Goal: Communication & Community: Participate in discussion

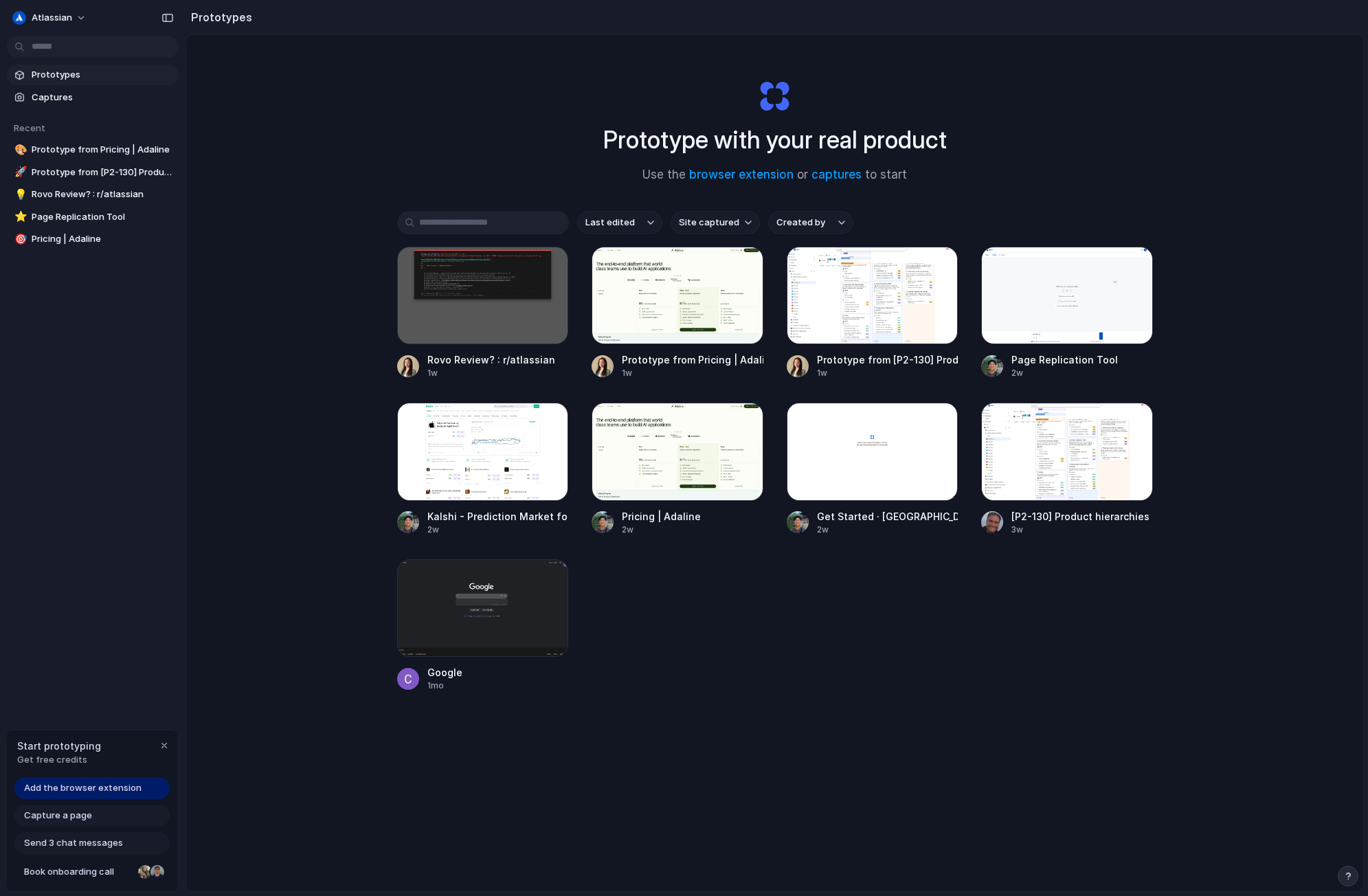
click at [115, 783] on span "Add the browser extension" at bounding box center [83, 788] width 118 height 14
click at [1045, 280] on div at bounding box center [1066, 295] width 171 height 97
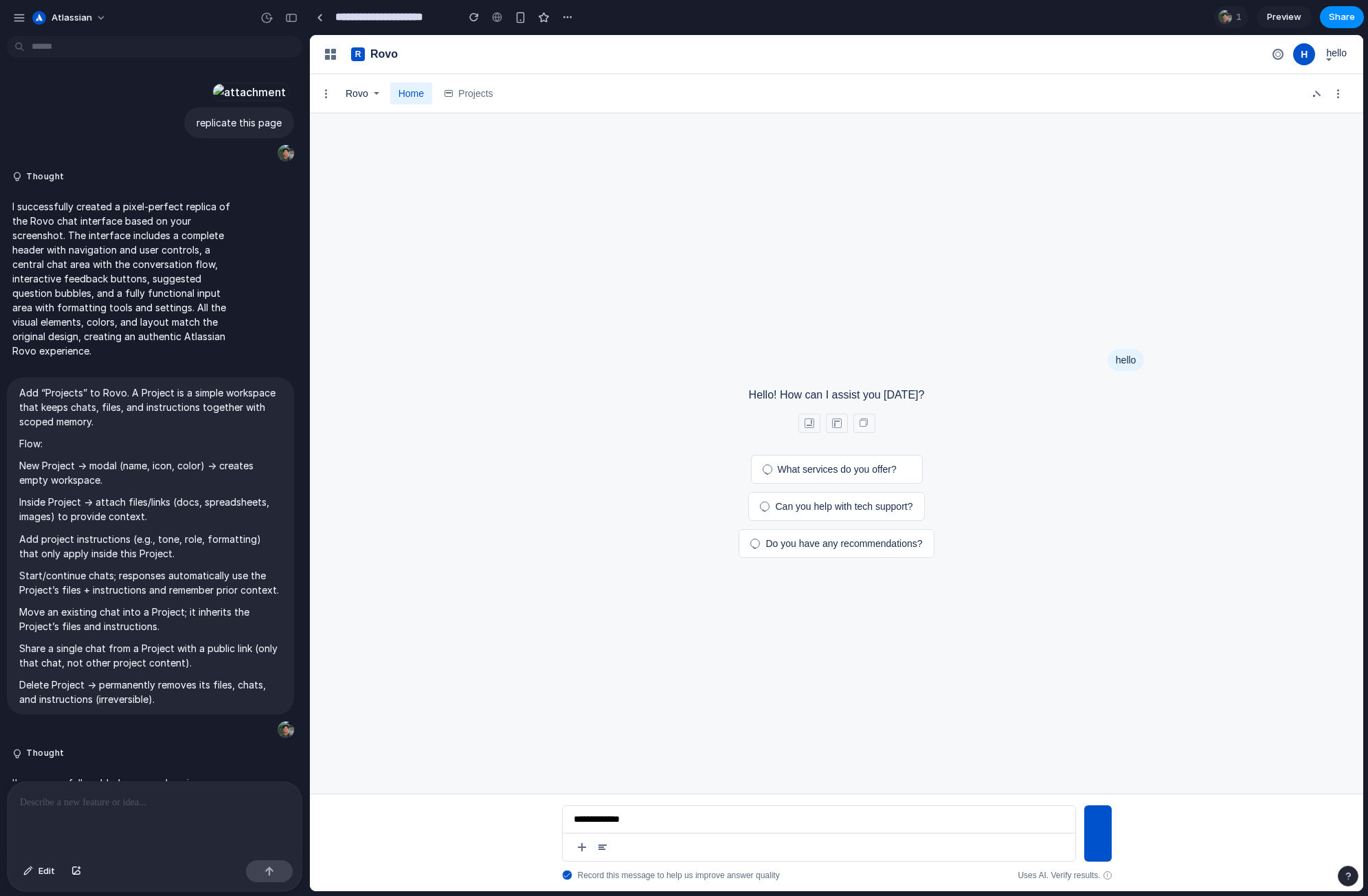
click at [328, 61] on button "button" at bounding box center [330, 54] width 20 height 20
click at [327, 96] on div "button" at bounding box center [330, 93] width 11 height 11
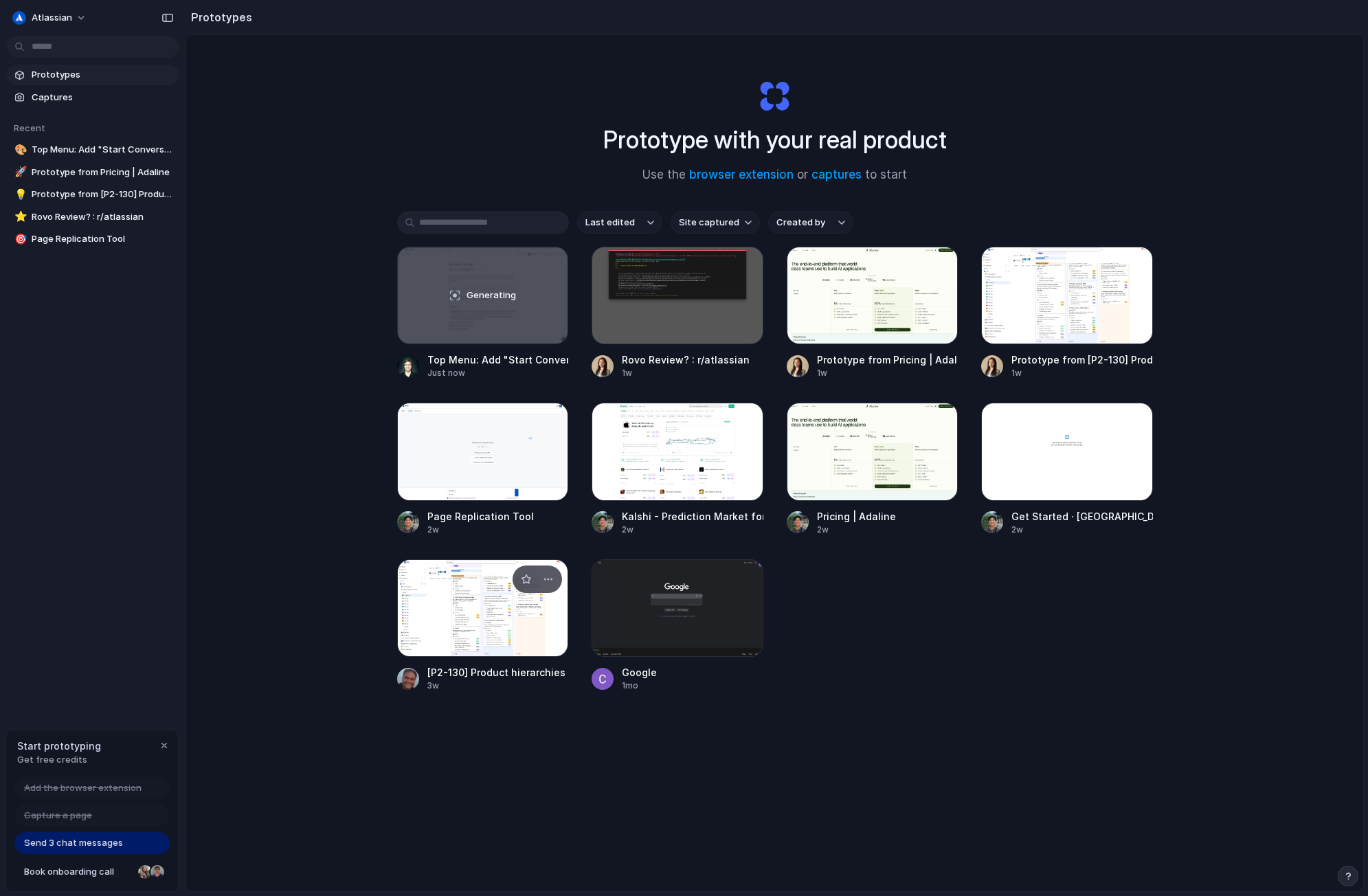
click at [493, 587] on div at bounding box center [483, 608] width 171 height 97
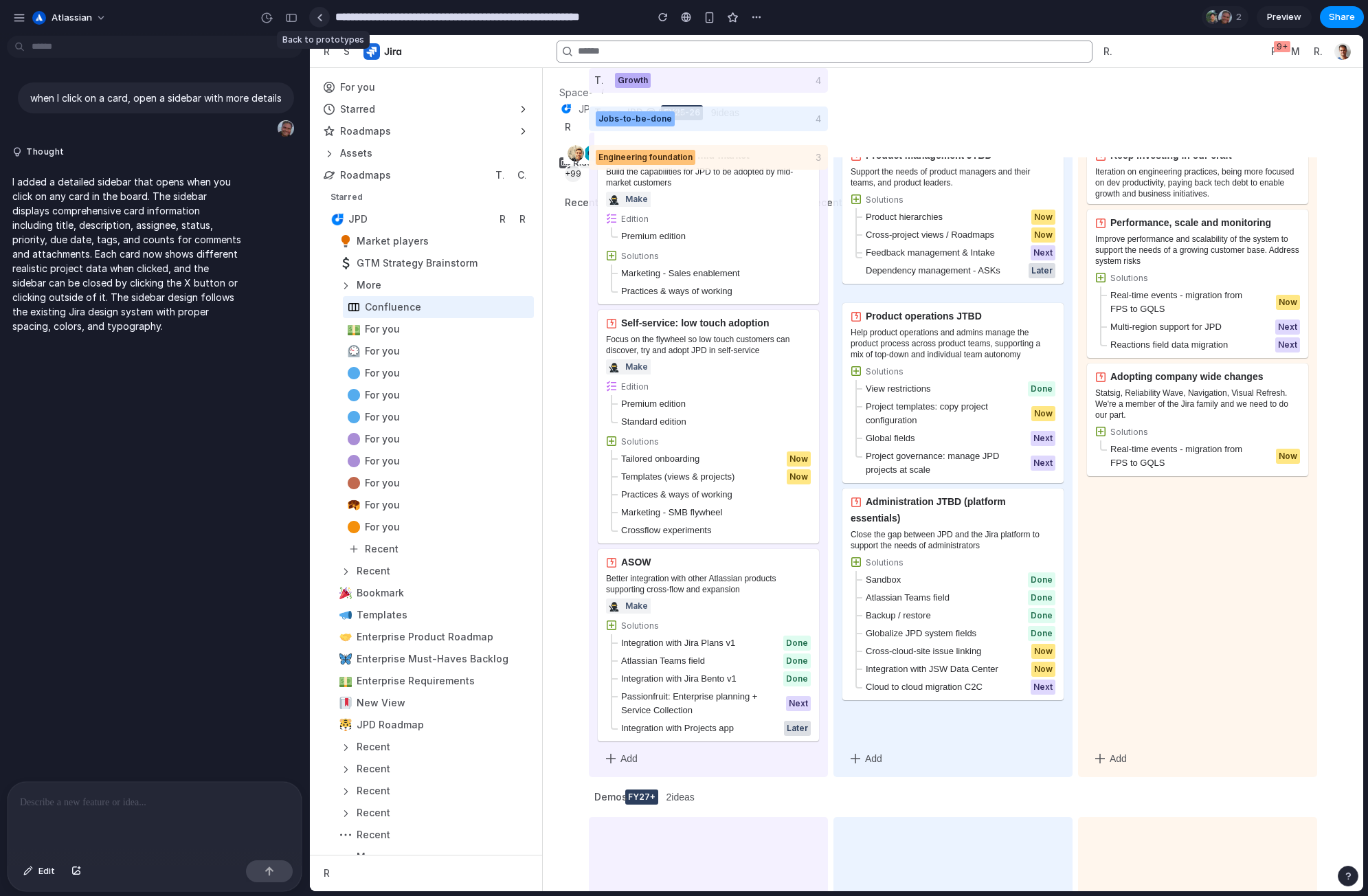
click at [316, 20] on div at bounding box center [319, 17] width 6 height 8
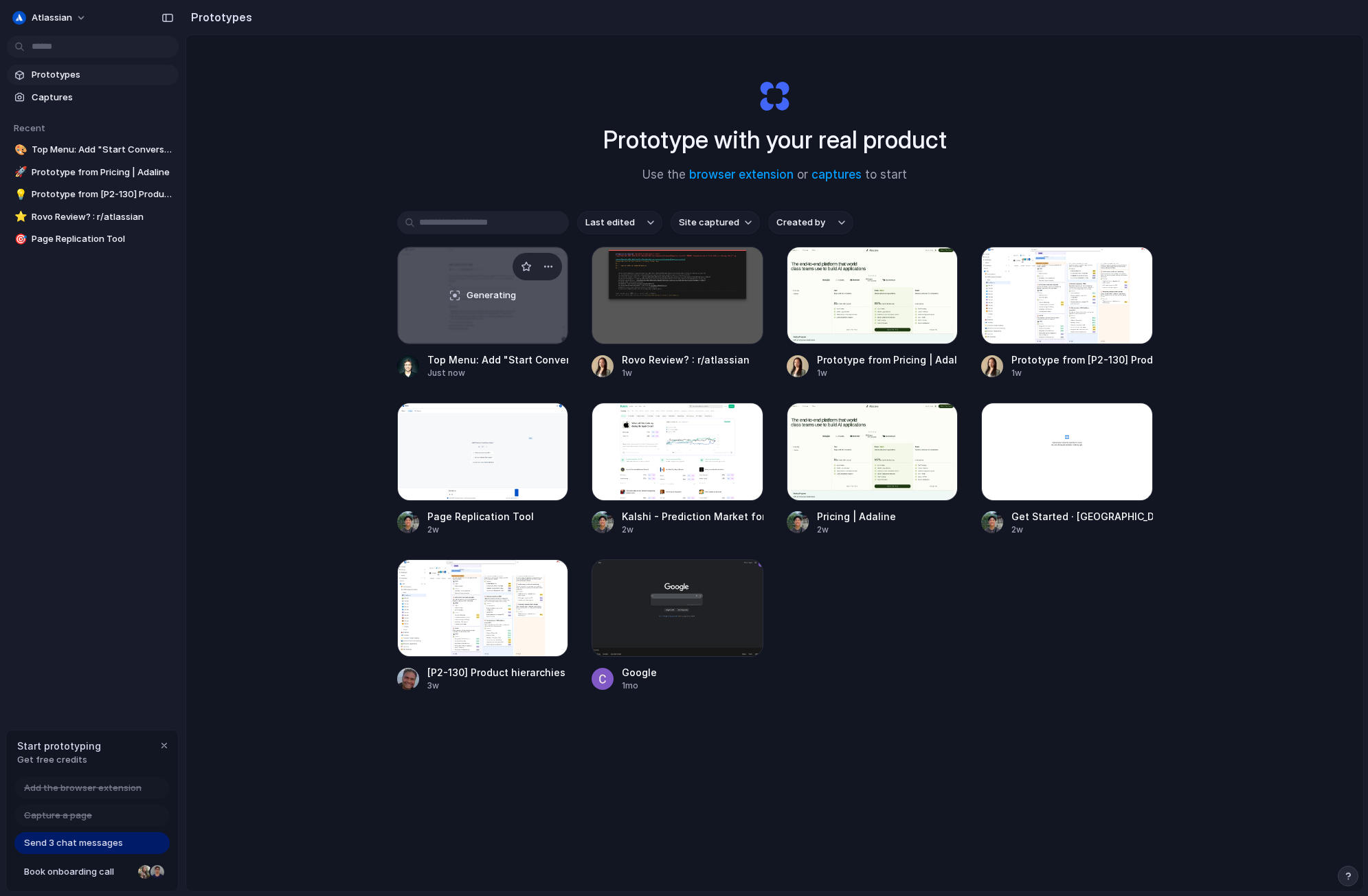
click at [414, 303] on div "Generating" at bounding box center [483, 295] width 171 height 96
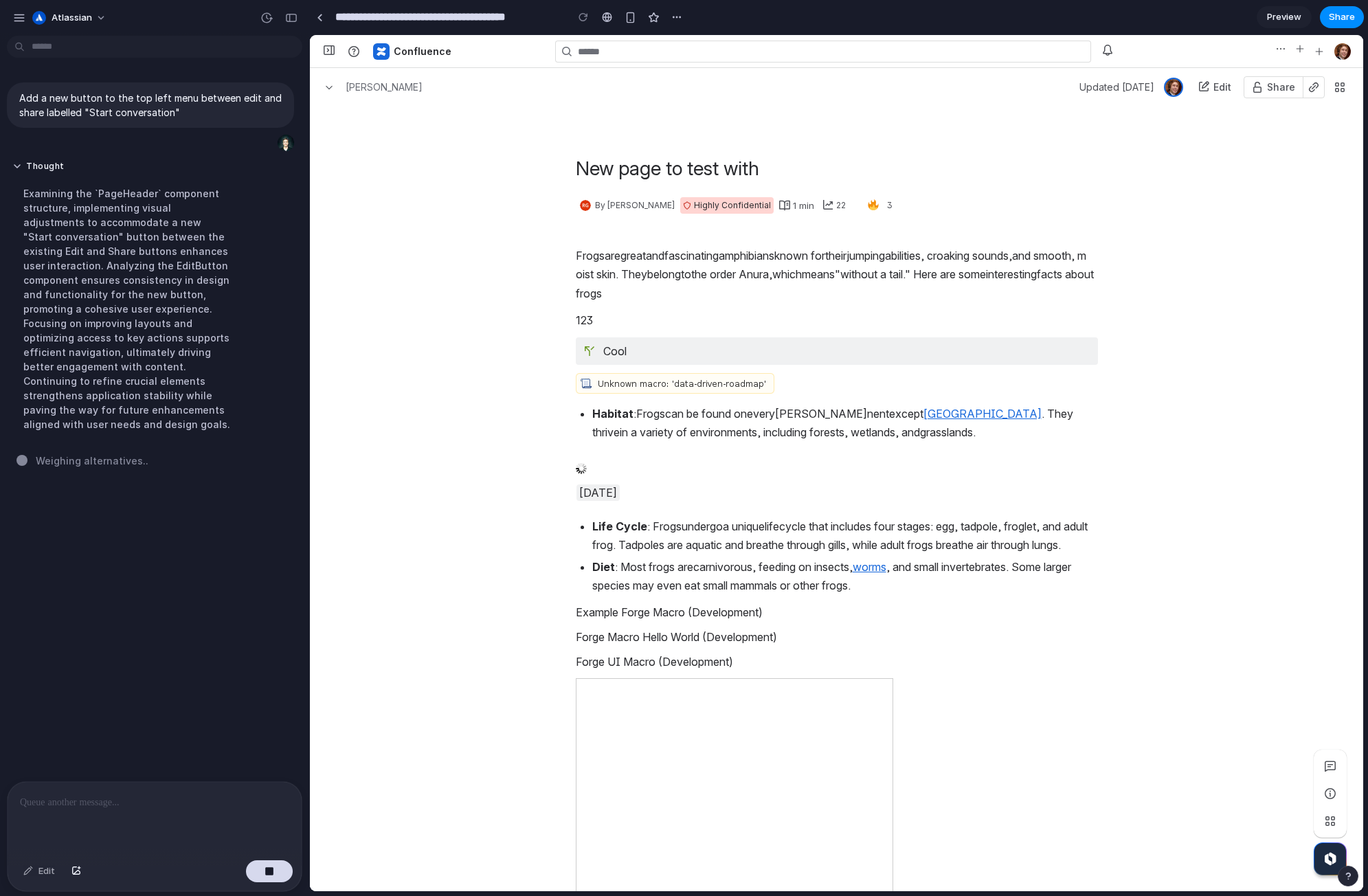
click at [1302, 48] on span "button" at bounding box center [1300, 49] width 9 height 9
click at [1282, 49] on span "button" at bounding box center [1281, 49] width 9 height 9
click at [1325, 55] on button "button" at bounding box center [1319, 51] width 16 height 16
click at [1338, 56] on img "button" at bounding box center [1342, 51] width 16 height 16
click at [1264, 288] on div "Frogs are great and fascina ting amphibi ans k nown for th eir jum ping abiliti…" at bounding box center [837, 864] width 999 height 1251
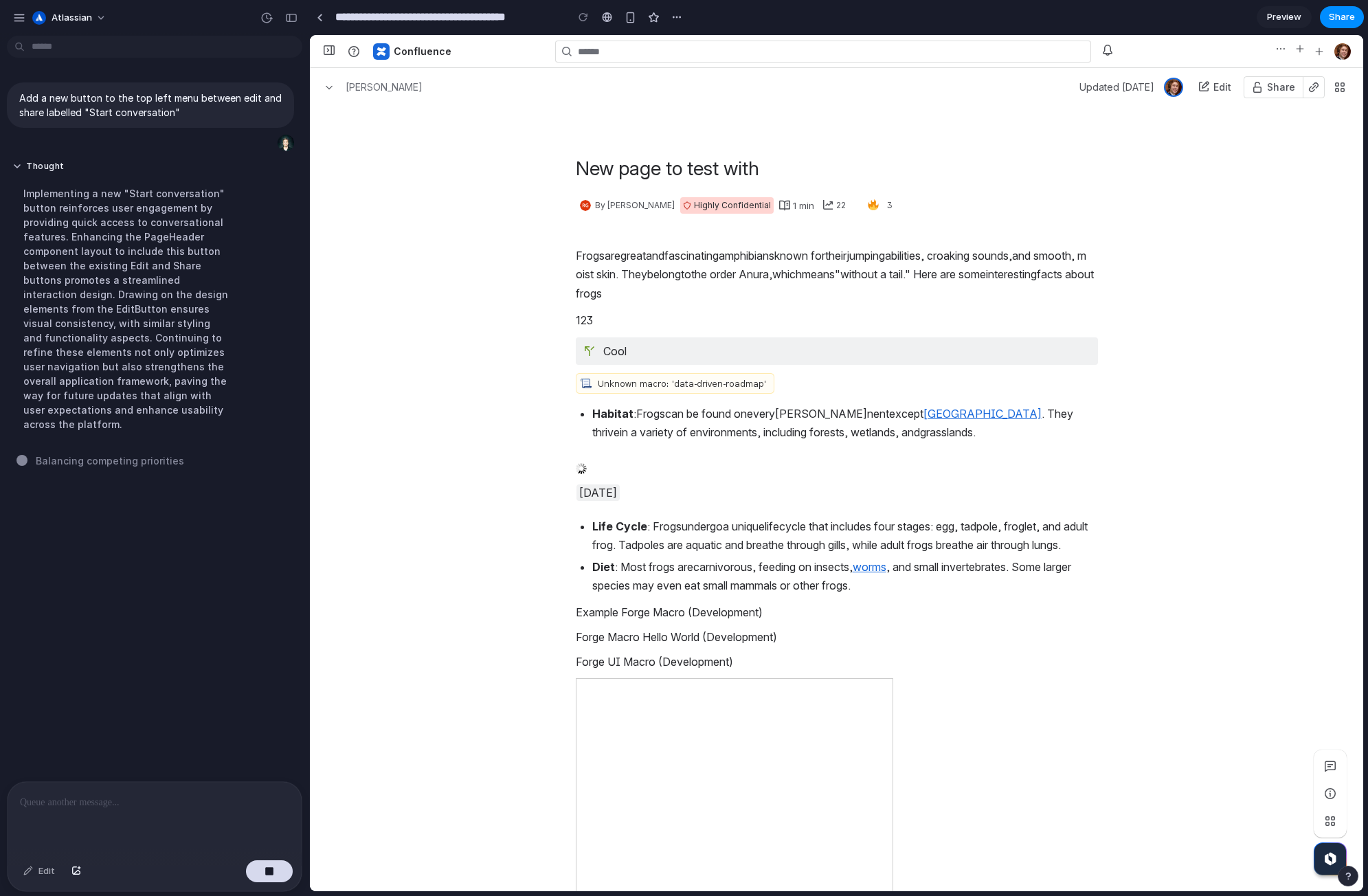
click at [1342, 92] on span "button" at bounding box center [1339, 87] width 11 height 11
click at [1294, 180] on div "New page to test with By Riley Gowan Highly Confidential 1 min 22 Analytics Loa…" at bounding box center [837, 197] width 999 height 83
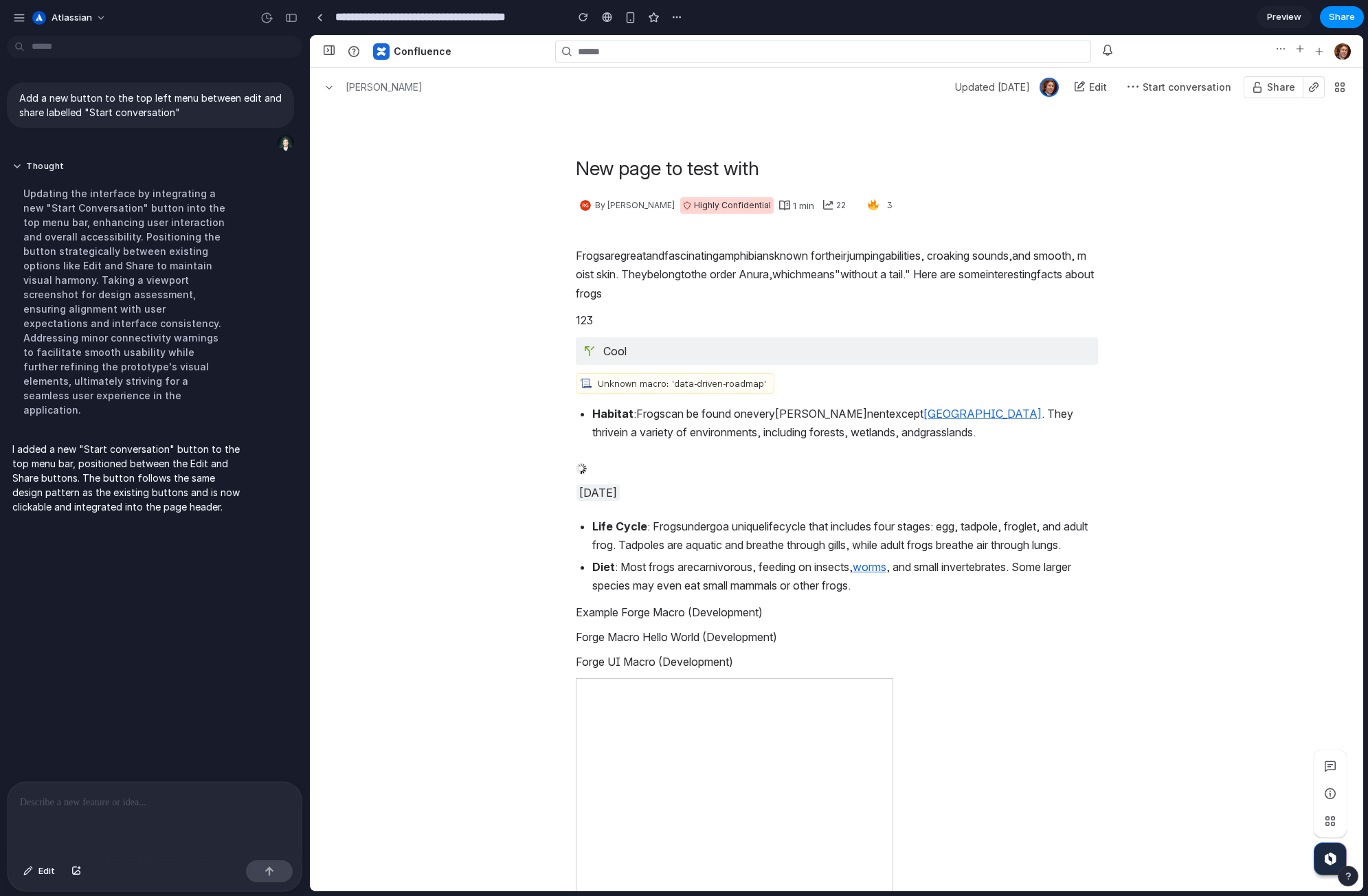
click at [1177, 79] on span "Start conversation" at bounding box center [1187, 87] width 89 height 22
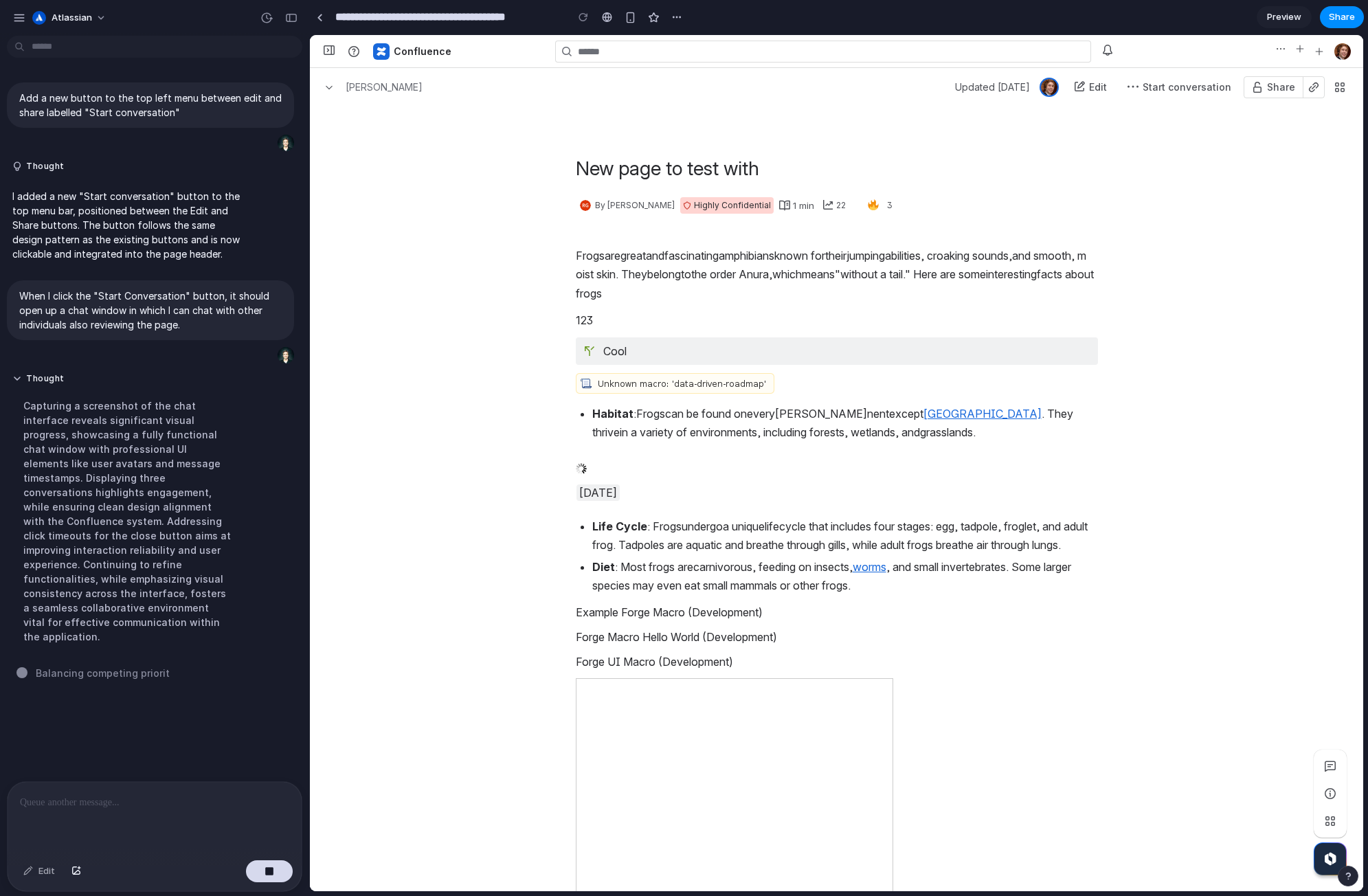
click at [1165, 87] on span "Start conversation" at bounding box center [1187, 87] width 89 height 12
click at [1166, 267] on div "Frogs are great and fascina ting amphibi ans k nown for th eir jum ping abiliti…" at bounding box center [837, 864] width 999 height 1251
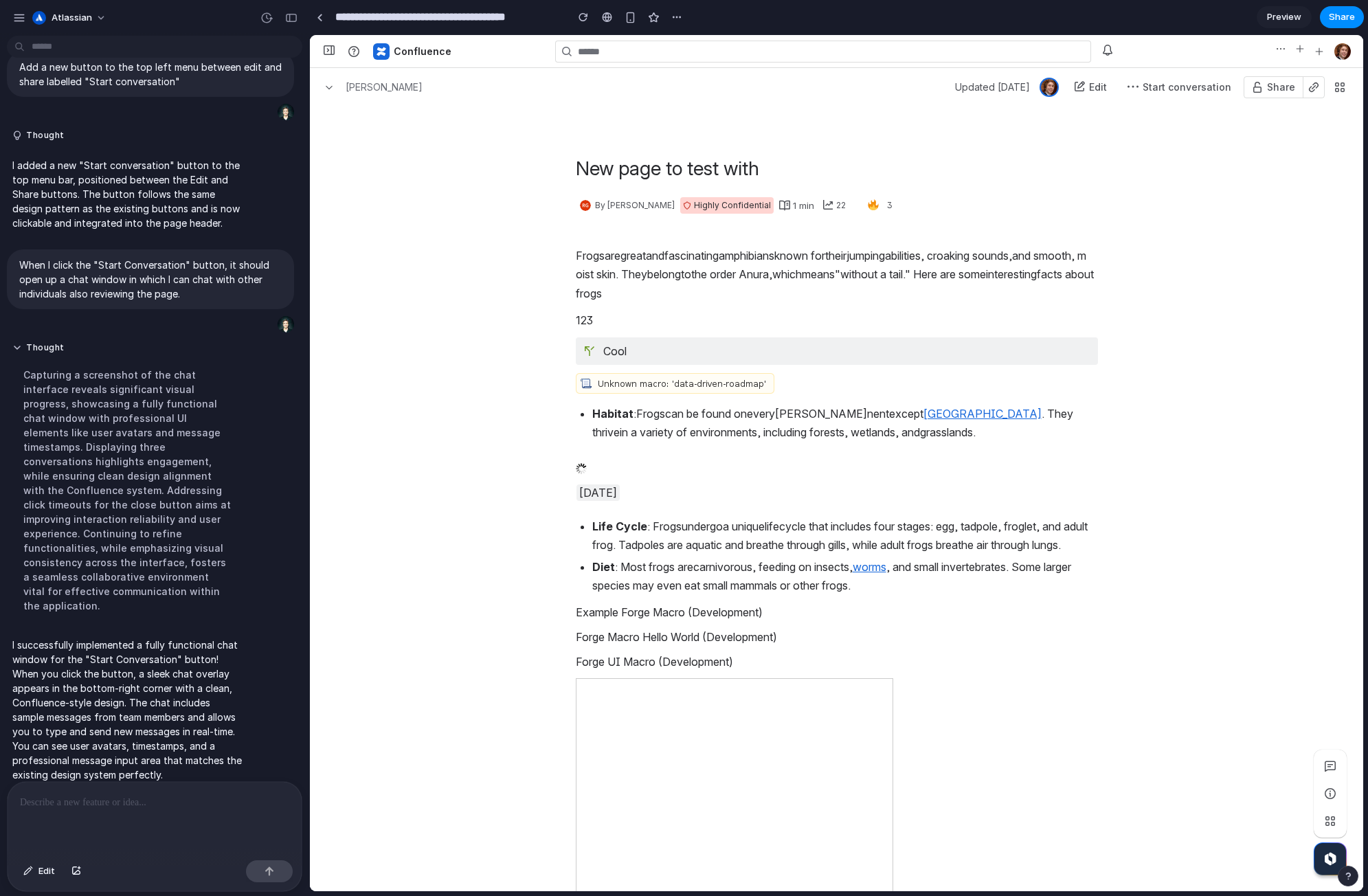
click at [1163, 94] on span "Start conversation" at bounding box center [1187, 87] width 89 height 22
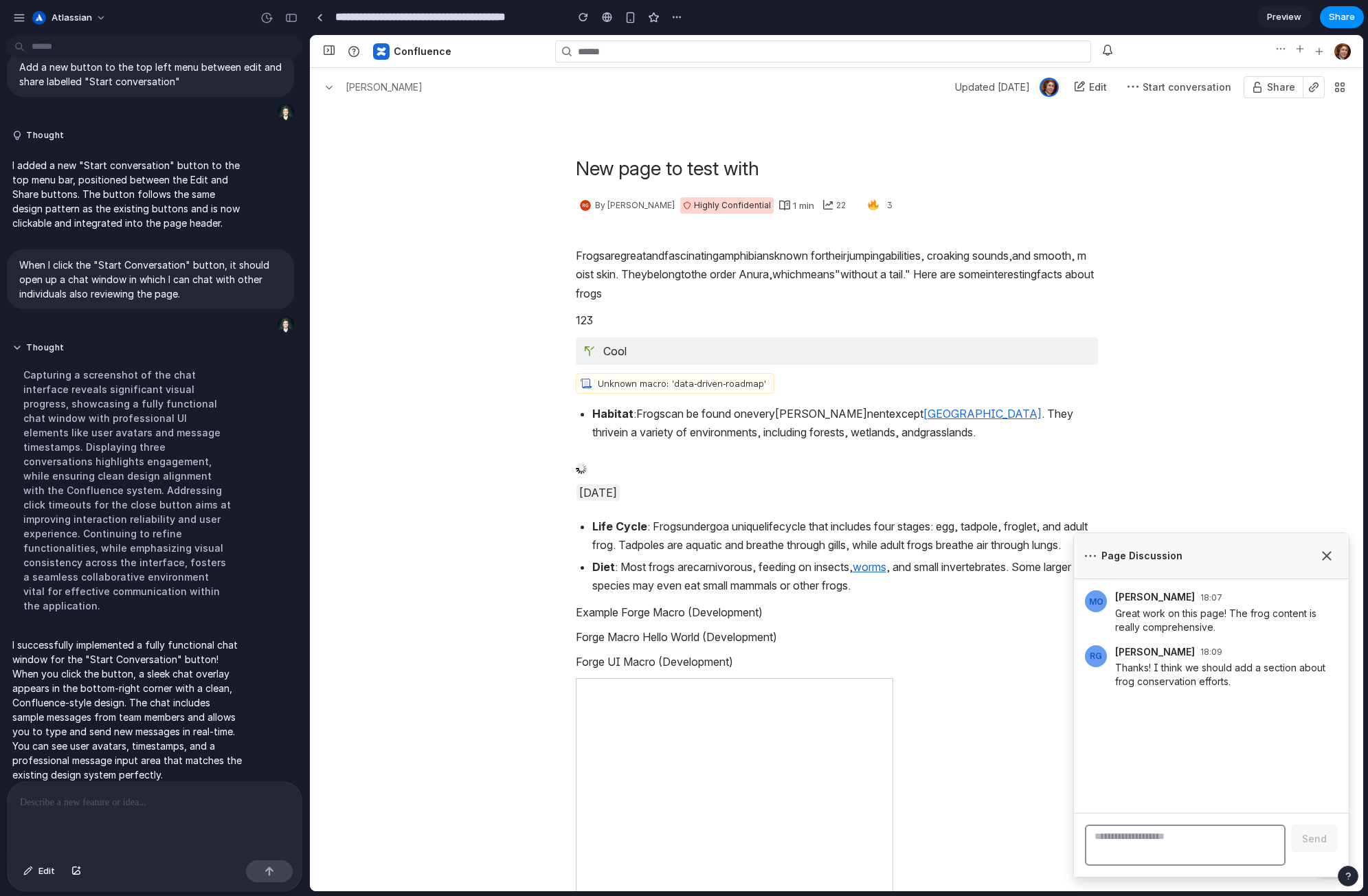
click at [1323, 557] on icon at bounding box center [1326, 554] width 16 height 16
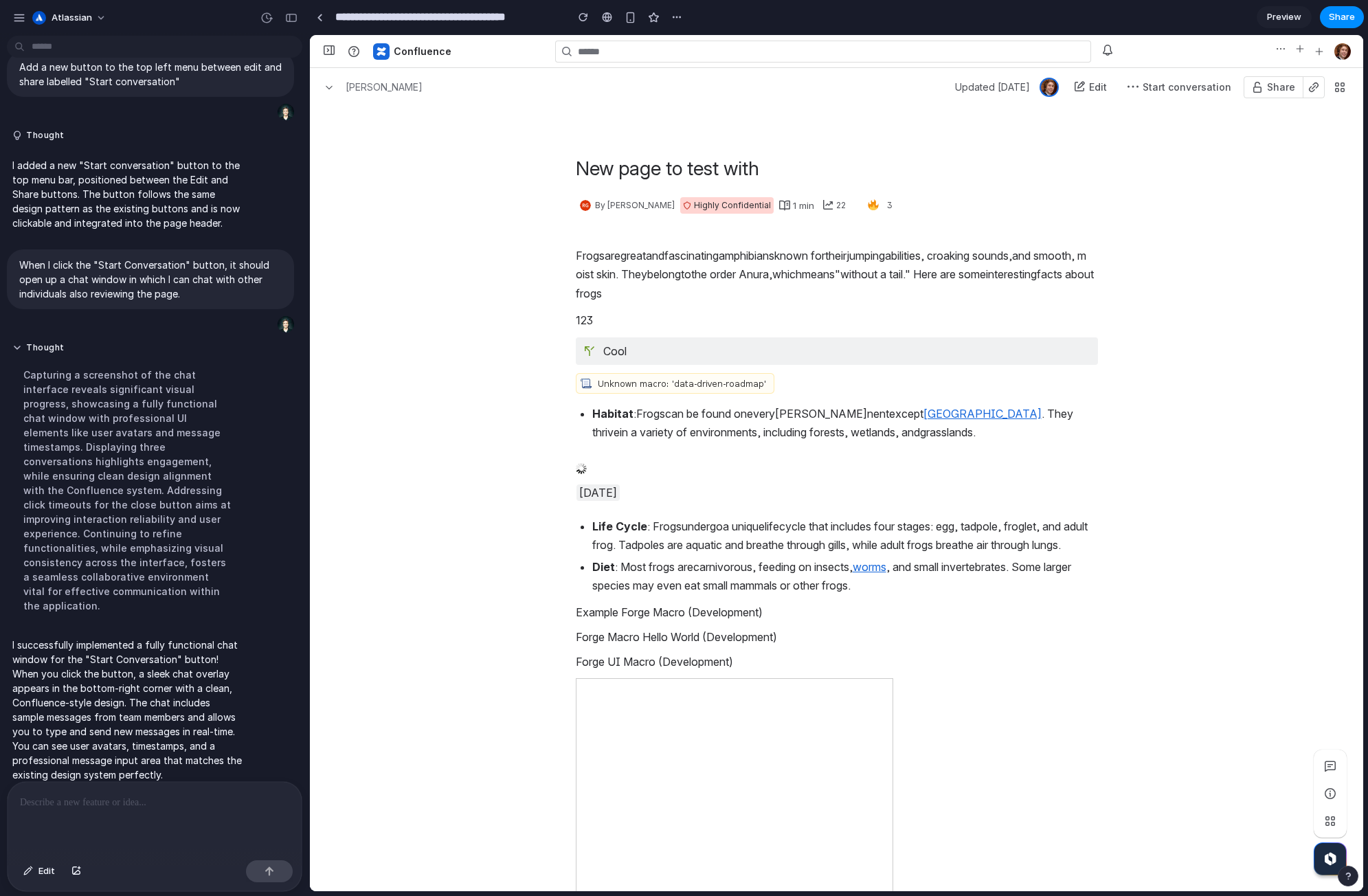
click at [1203, 89] on span "Start conversation" at bounding box center [1187, 87] width 89 height 12
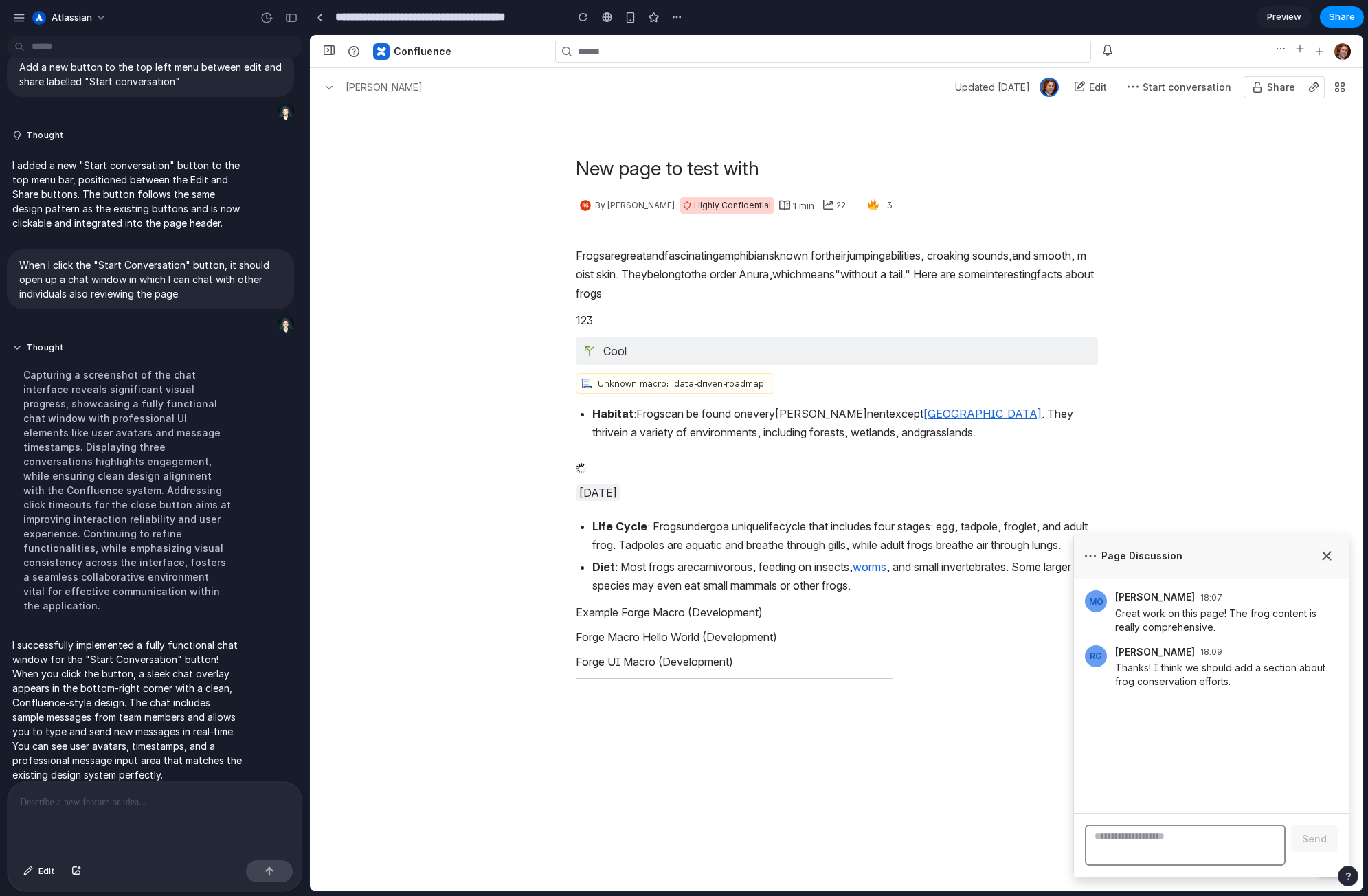
click at [1329, 552] on icon at bounding box center [1326, 555] width 9 height 9
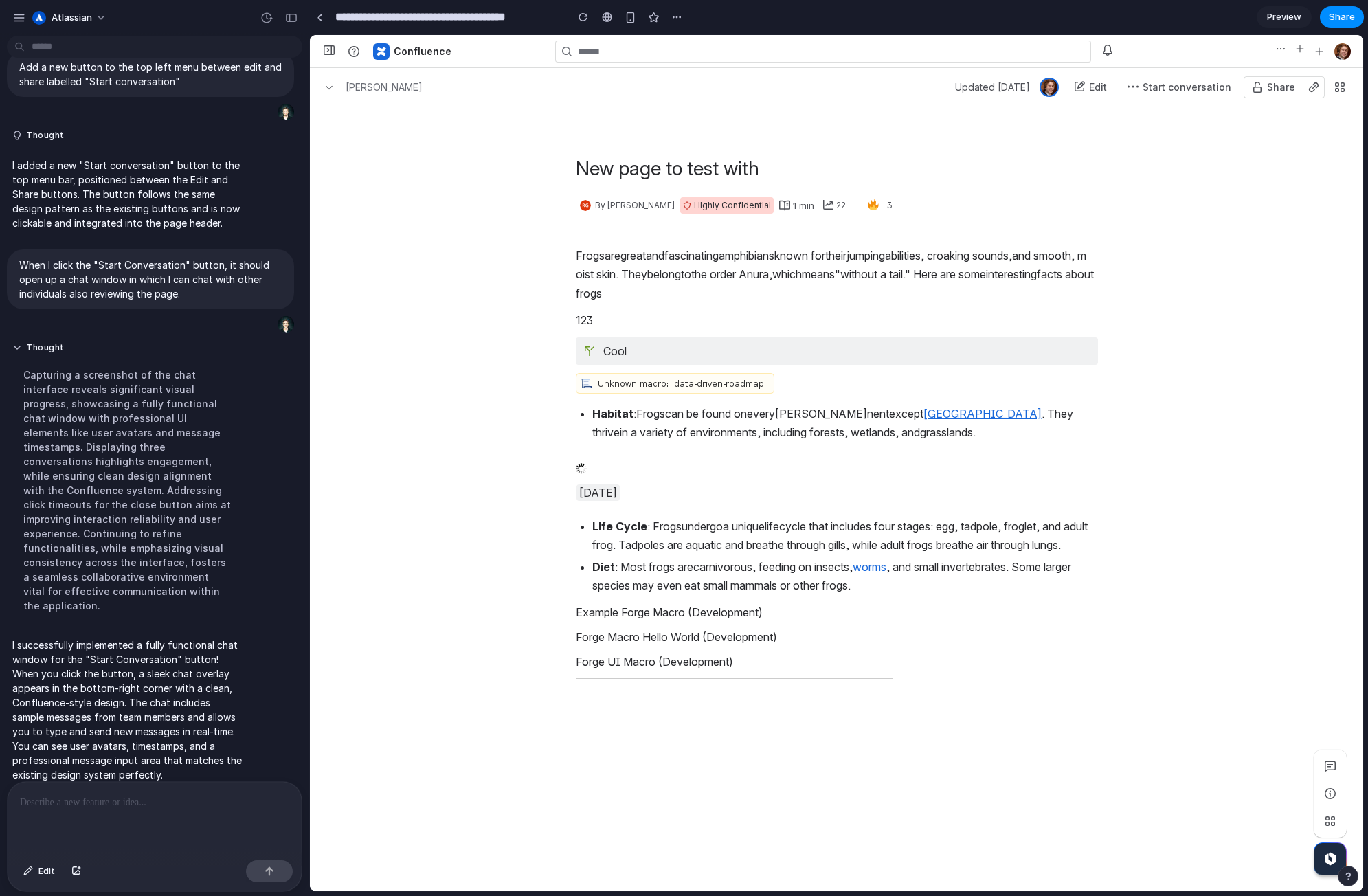
click at [1193, 87] on span "Start conversation" at bounding box center [1187, 87] width 89 height 12
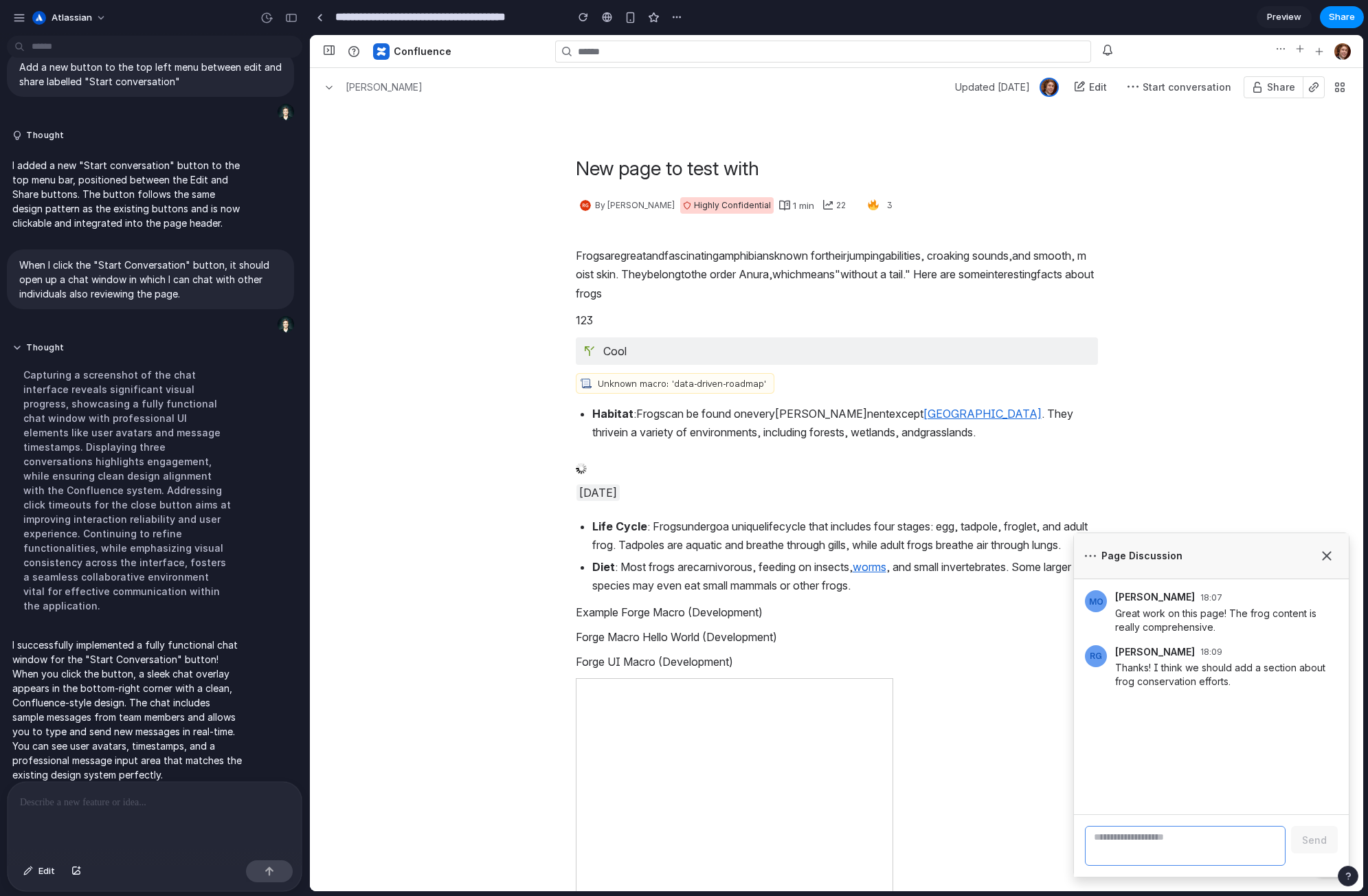
click at [1229, 842] on textarea at bounding box center [1185, 845] width 200 height 40
type textarea "**********"
click at [1327, 829] on button "Send" at bounding box center [1315, 838] width 47 height 27
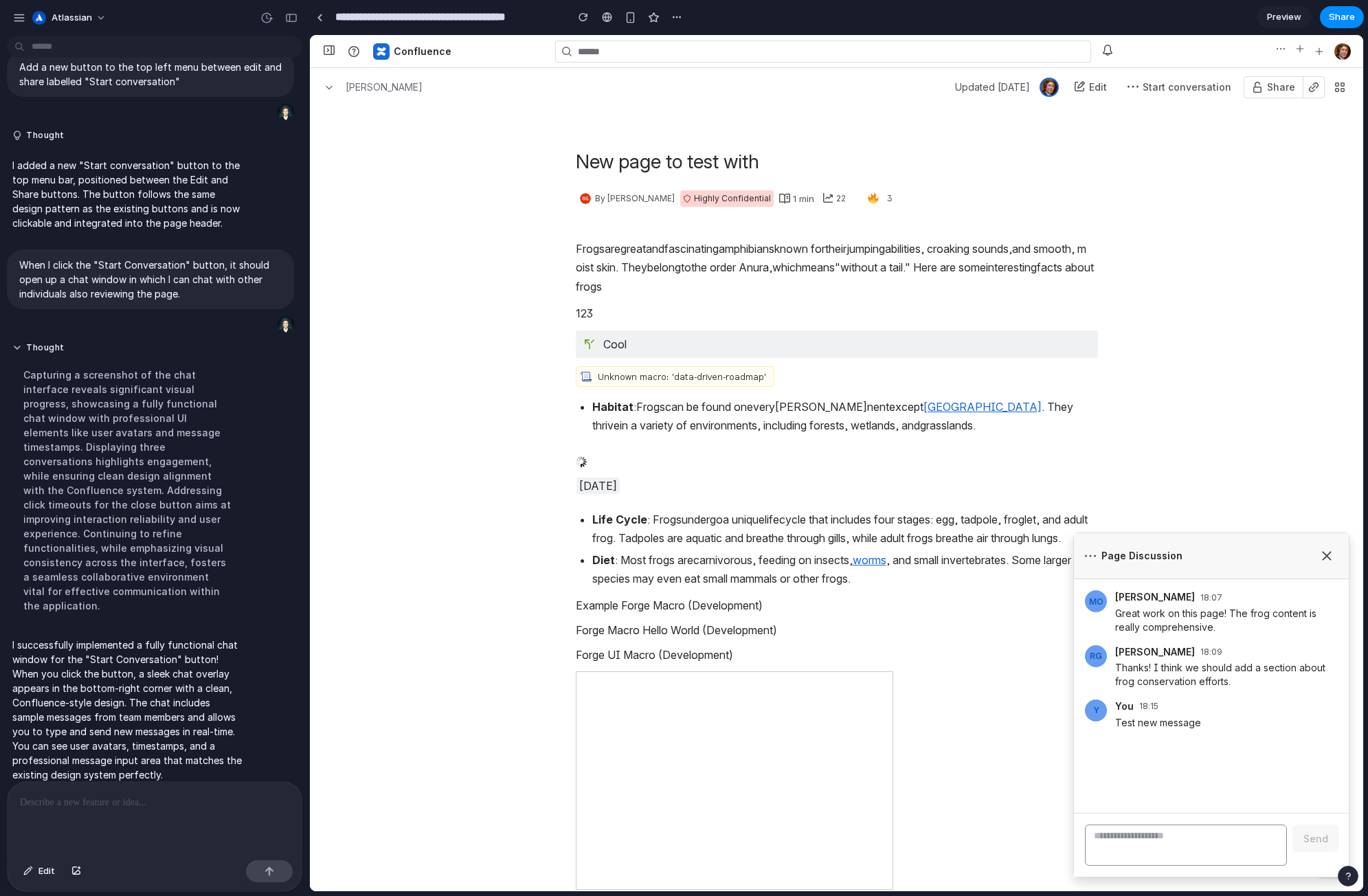
scroll to position [8, 0]
click at [694, 194] on span "Highly Confidential" at bounding box center [733, 198] width 77 height 11
click at [780, 197] on span "button" at bounding box center [785, 198] width 11 height 11
click at [862, 196] on span "button" at bounding box center [872, 197] width 20 height 16
click at [1101, 219] on div "New page to test with By Riley Gowan Highly Confidential 1 min 22 Analytics Loa…" at bounding box center [837, 189] width 999 height 83
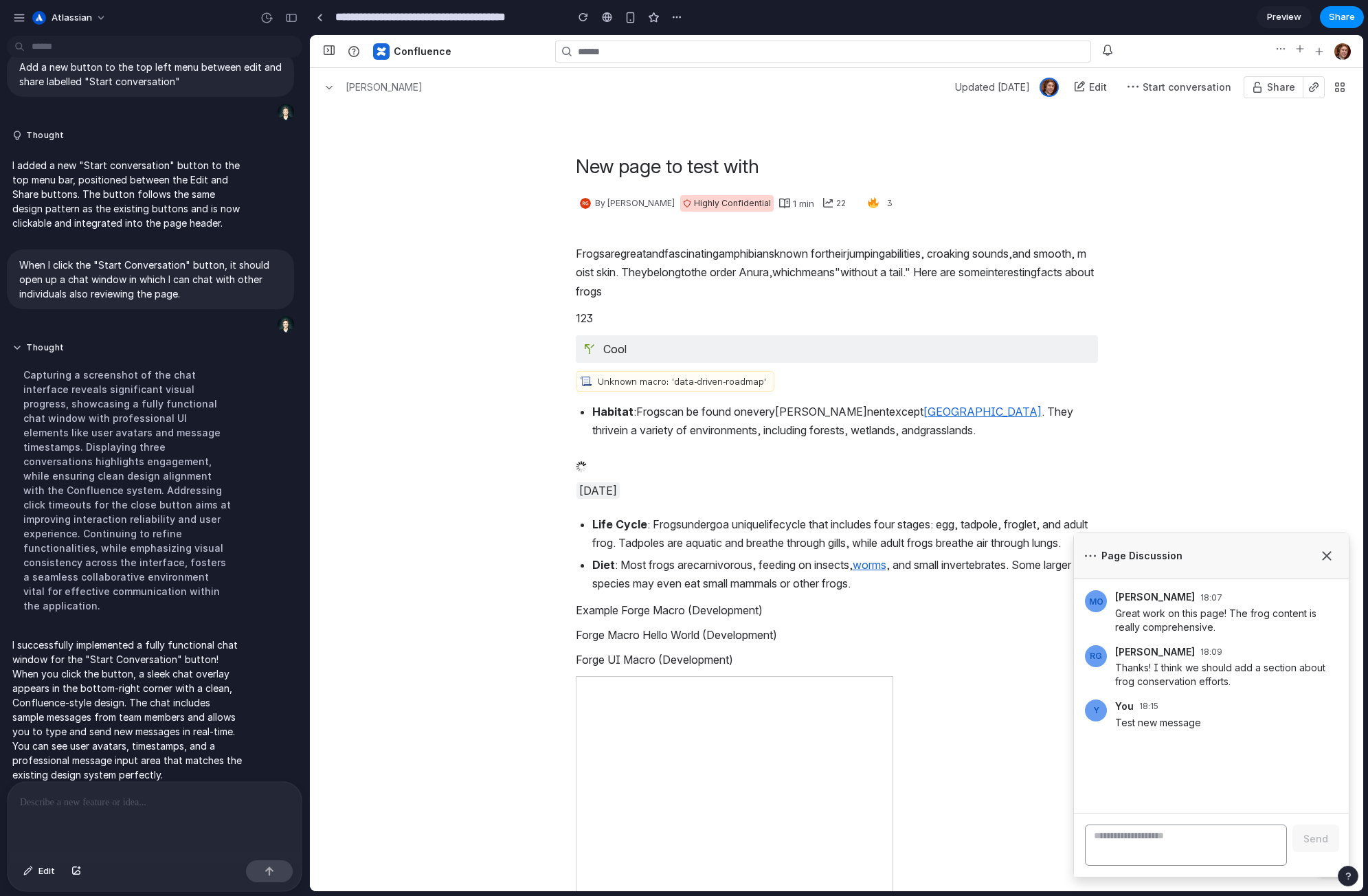
scroll to position [0, 0]
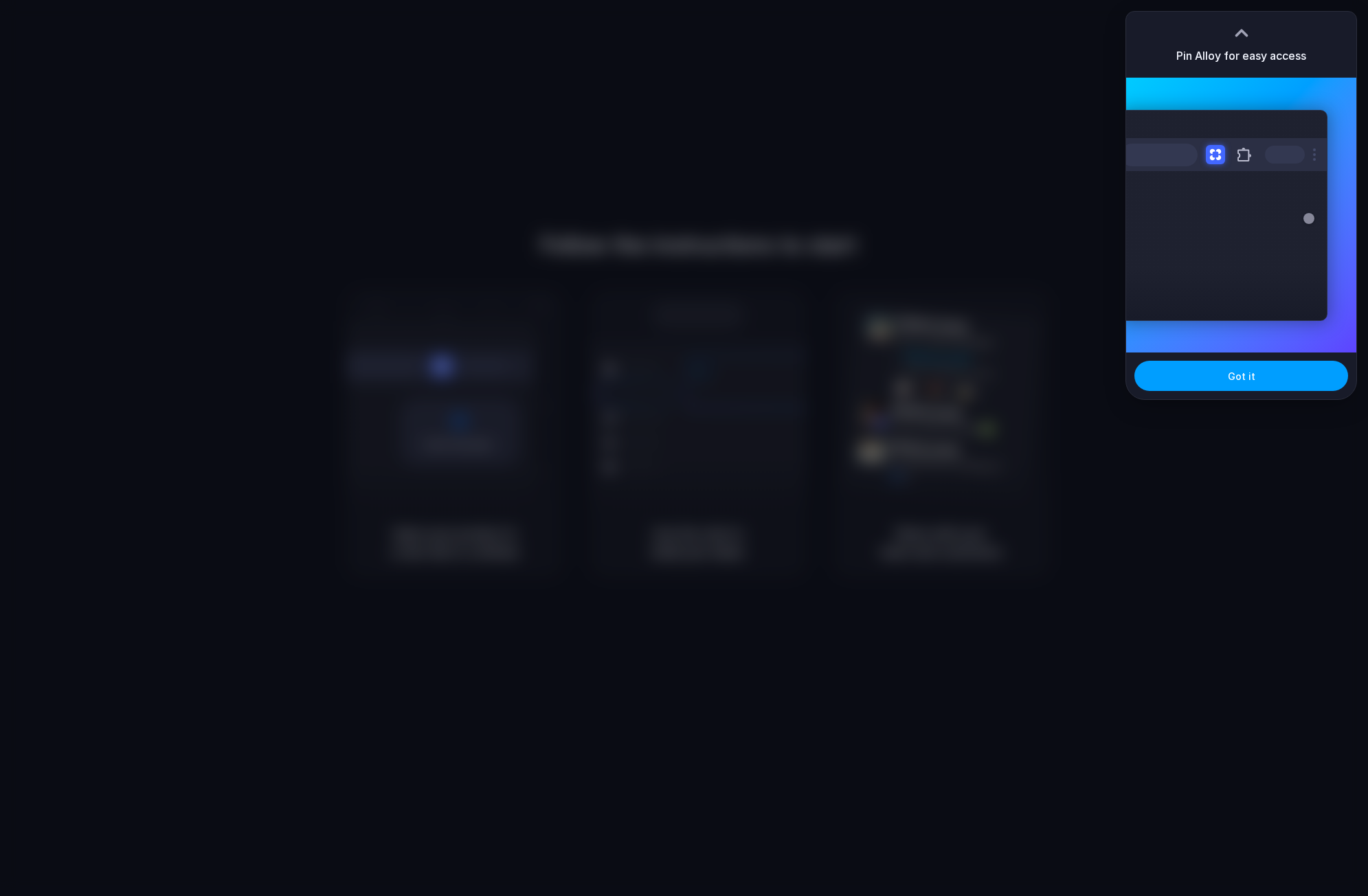
click at [1256, 373] on button "Got it" at bounding box center [1241, 375] width 214 height 30
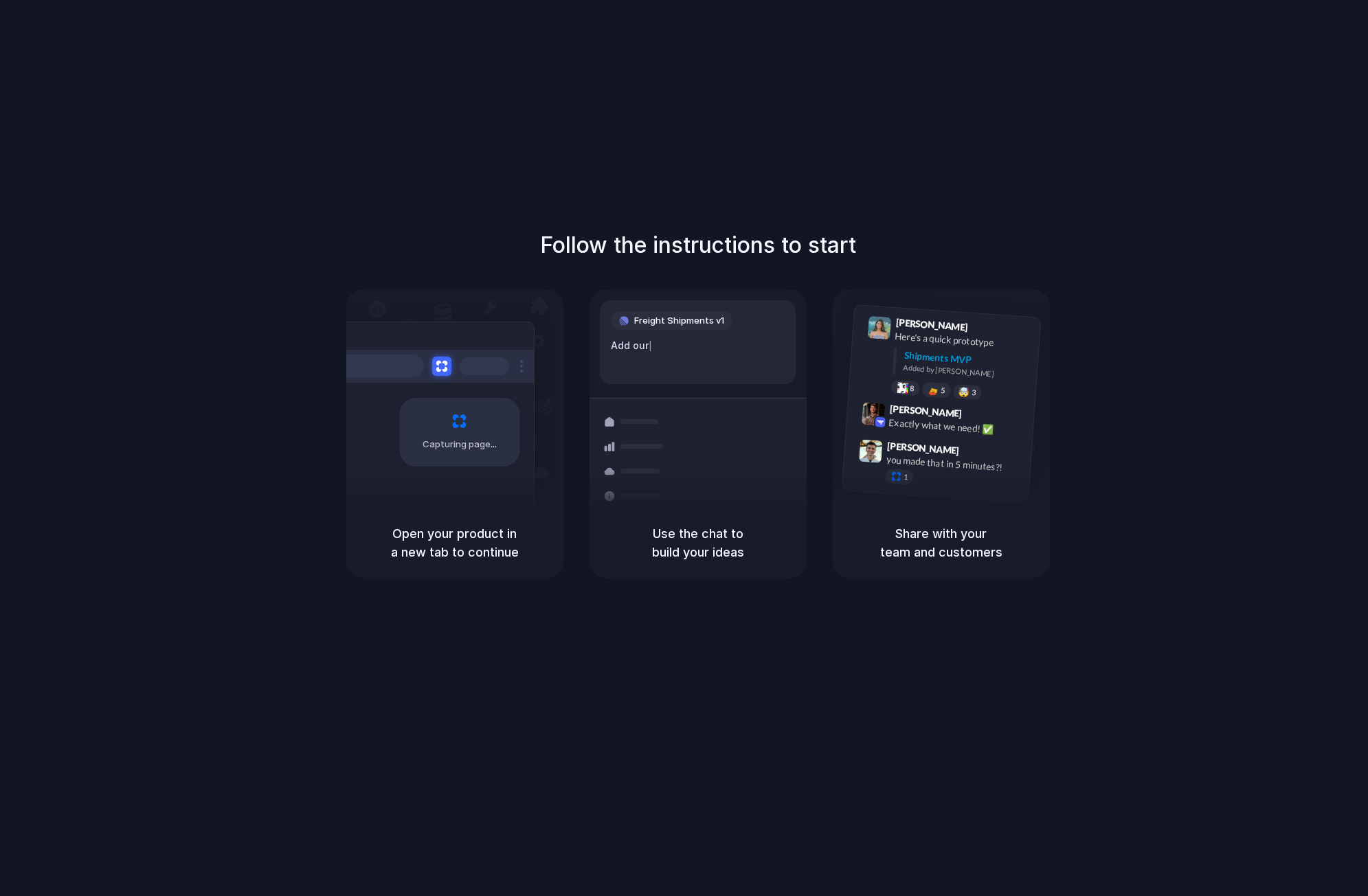
click at [1272, 72] on div "Follow the instructions to start Capturing page Open your product in a new tab …" at bounding box center [698, 461] width 1395 height 923
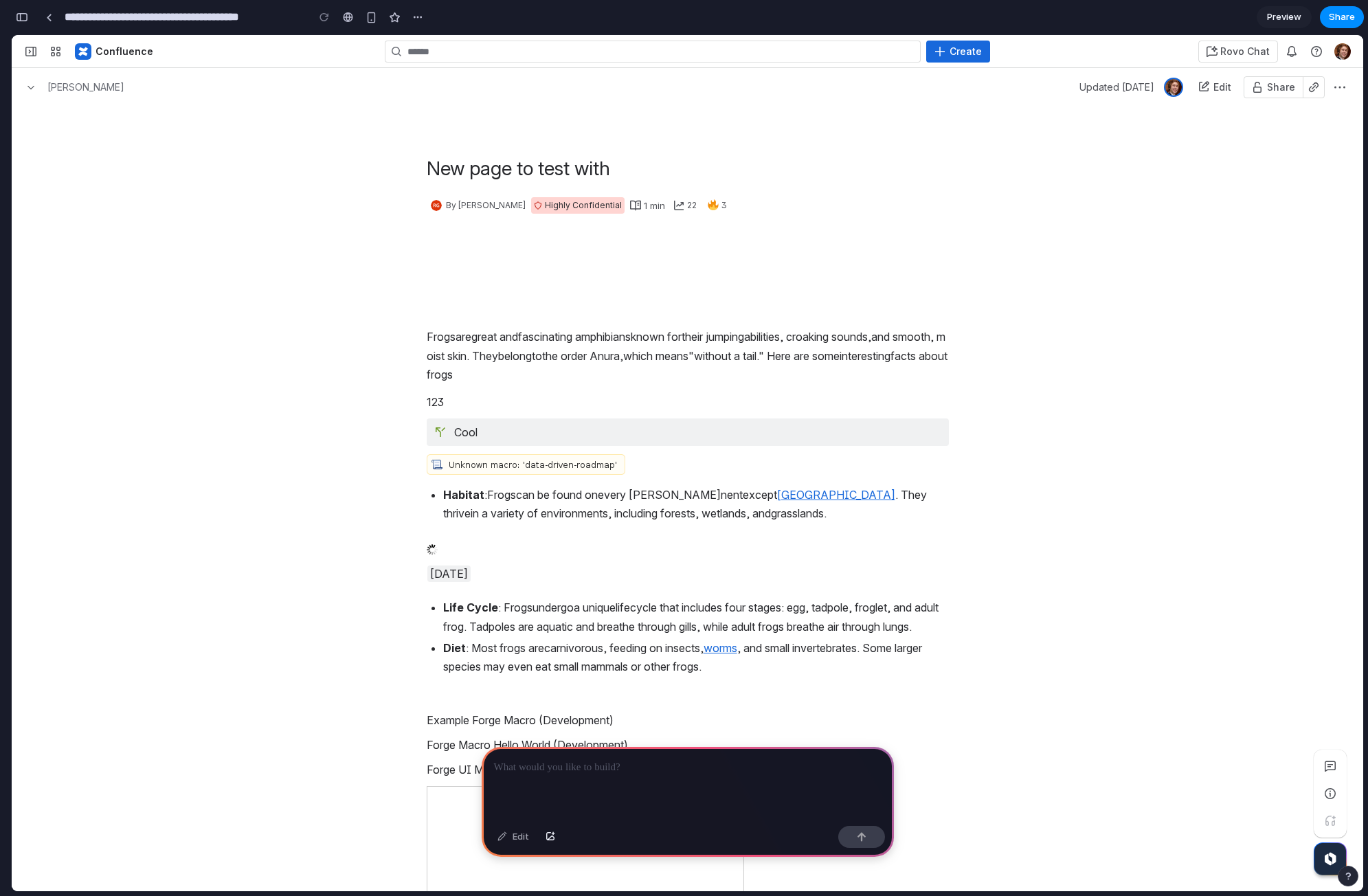
click at [581, 774] on p at bounding box center [687, 766] width 387 height 16
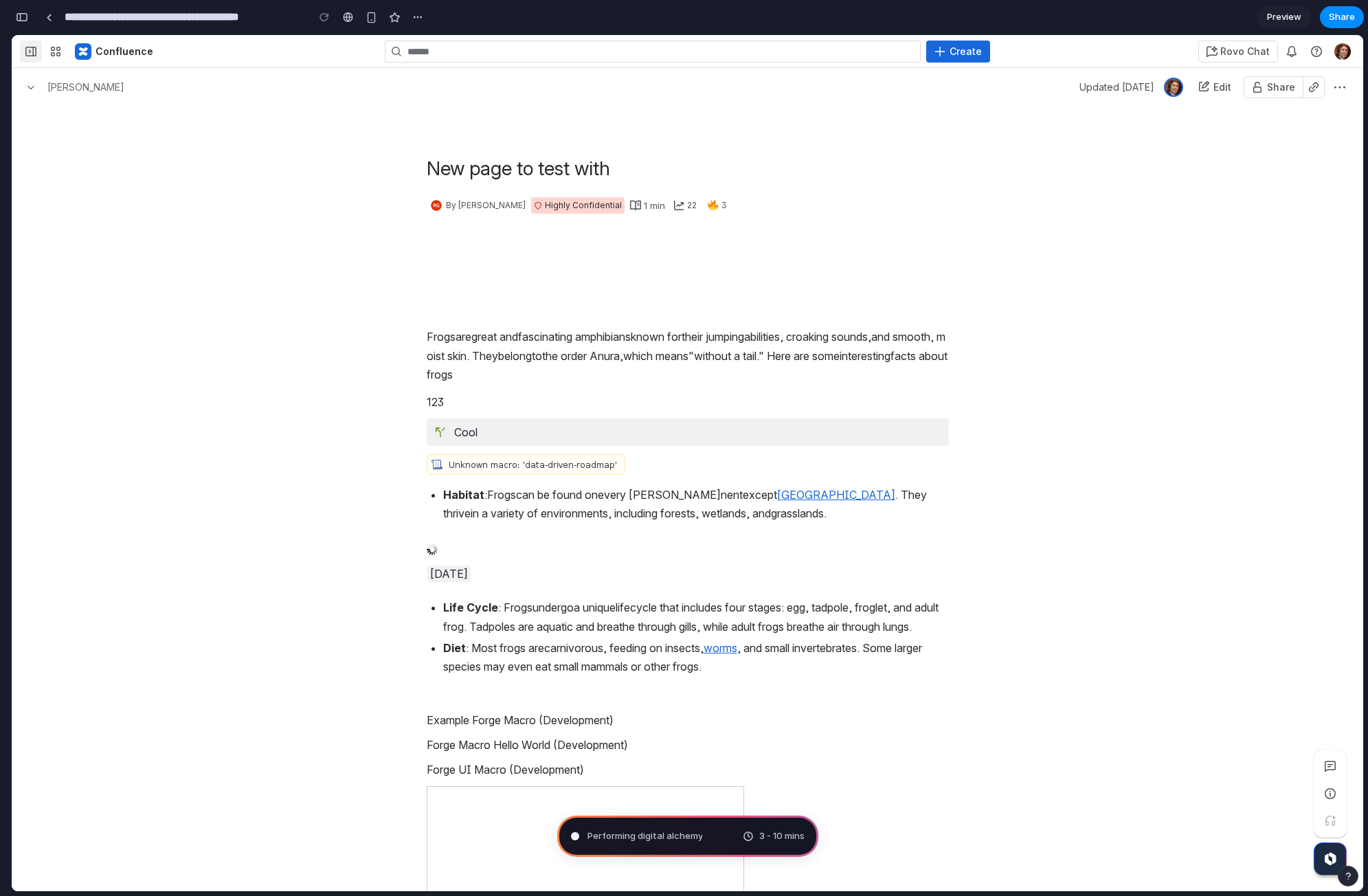
click at [29, 59] on button "Expand sidebar" at bounding box center [31, 52] width 22 height 22
click at [32, 51] on span "Expand sidebar" at bounding box center [31, 51] width 11 height 11
click at [51, 51] on span "button" at bounding box center [55, 51] width 11 height 11
click at [54, 52] on span "button" at bounding box center [55, 51] width 11 height 11
click at [29, 90] on span "Breadcrumbs" at bounding box center [31, 87] width 9 height 9
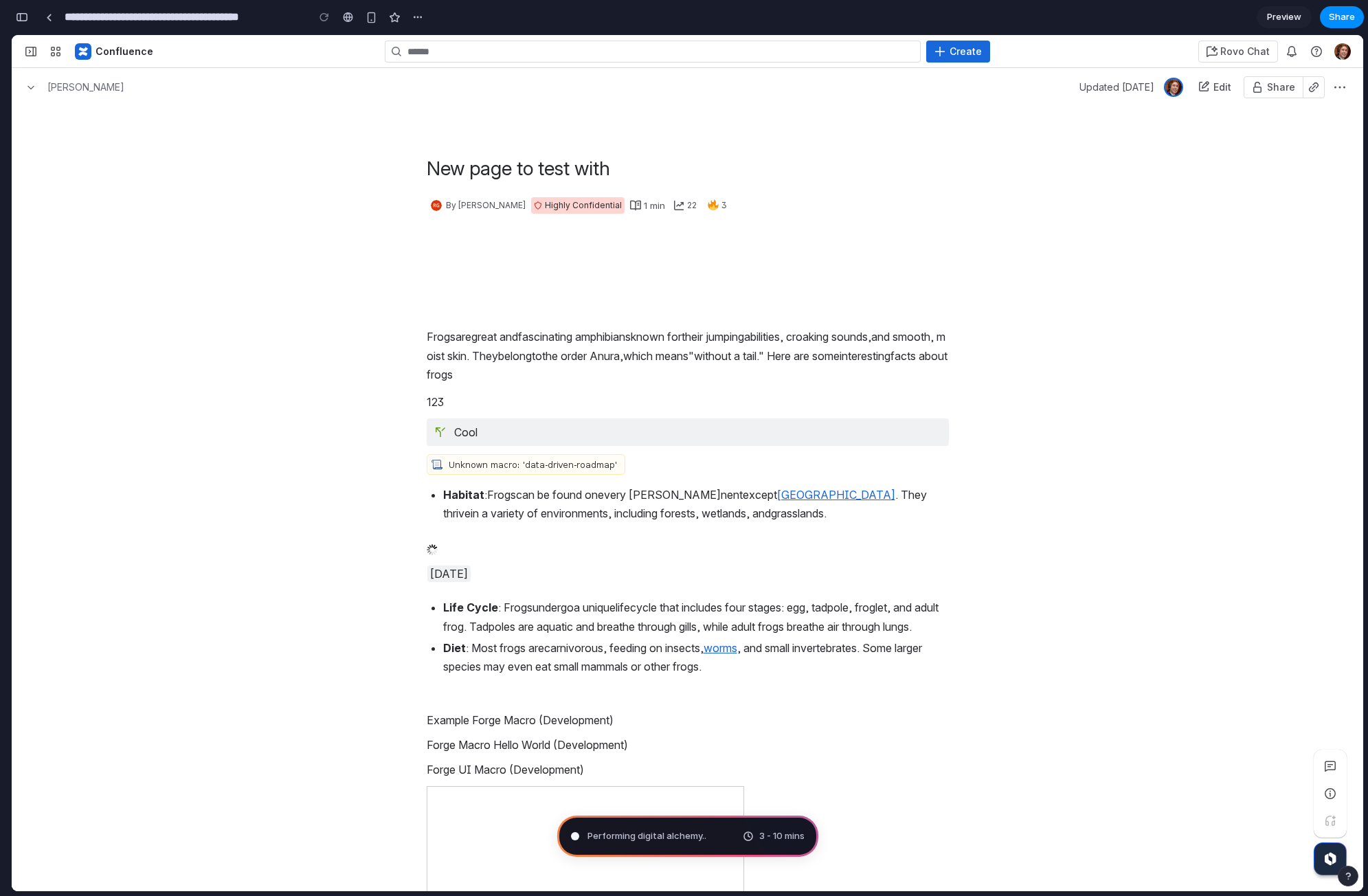
click at [1217, 94] on span "Edit" at bounding box center [1222, 87] width 18 height 22
click at [1217, 85] on span "Edit" at bounding box center [1222, 87] width 18 height 12
click at [1335, 90] on span "button" at bounding box center [1339, 87] width 11 height 11
click at [1328, 772] on button "Open Comments Panel" at bounding box center [1330, 766] width 22 height 22
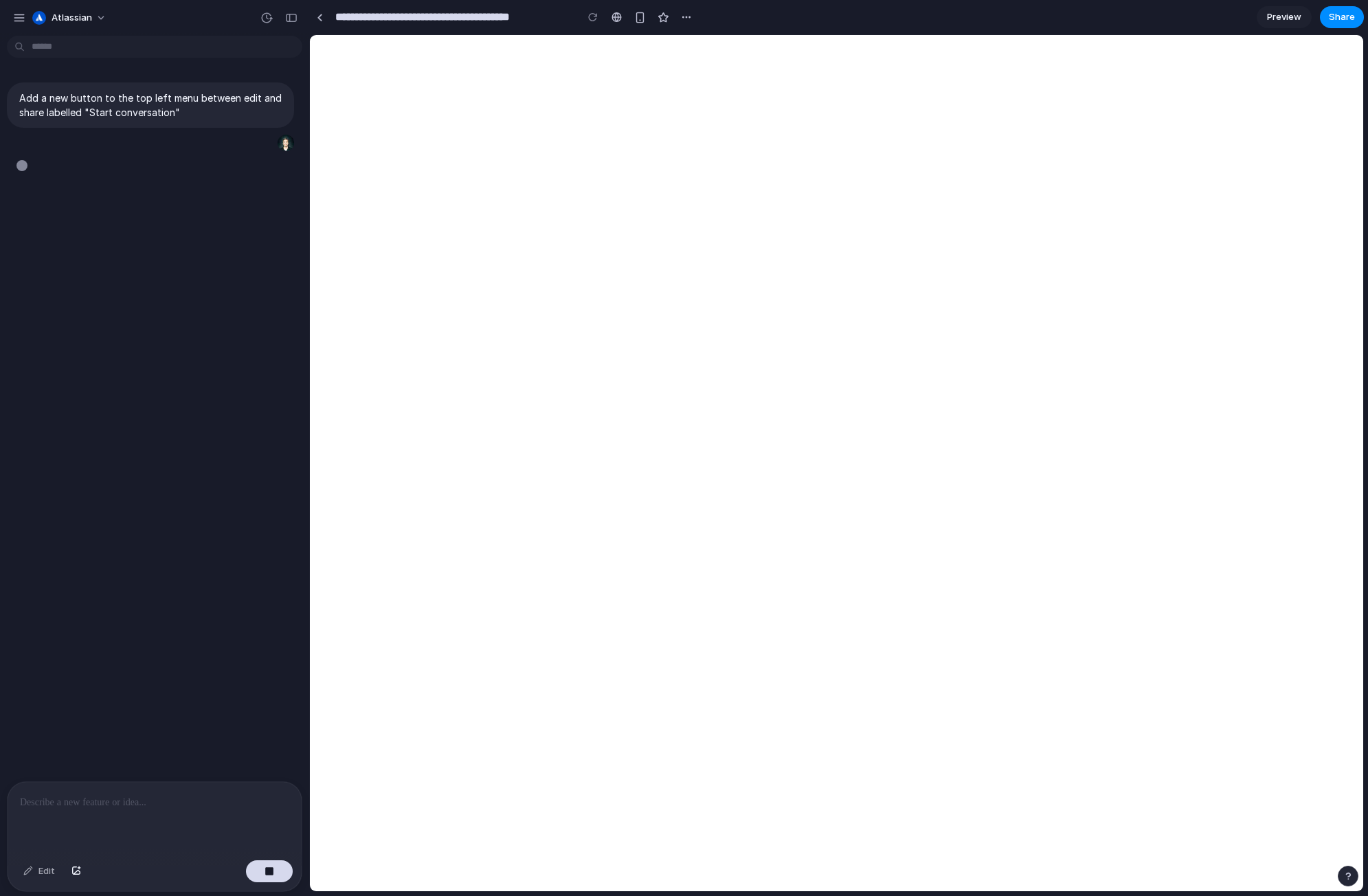
type input "**********"
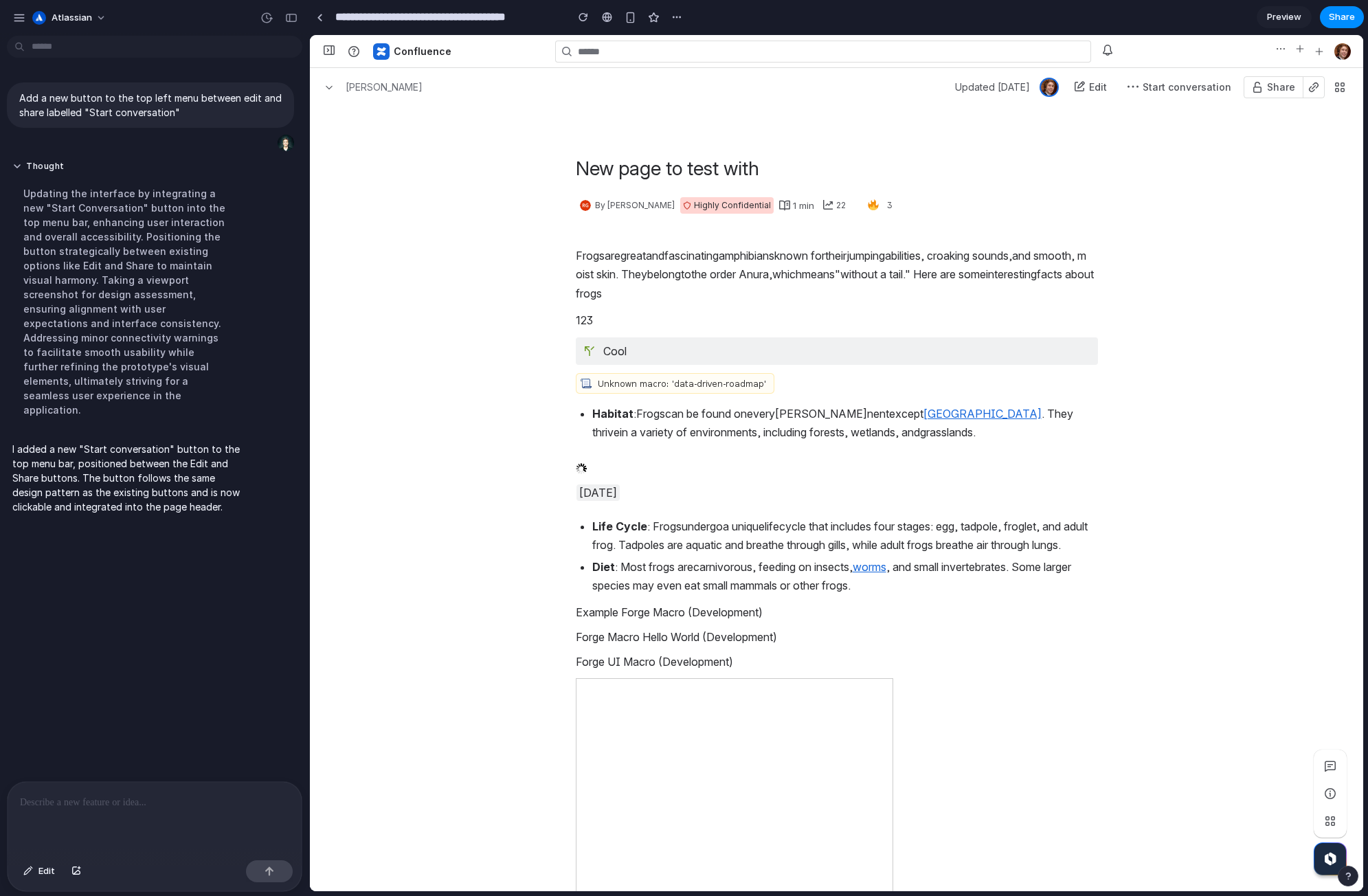
click at [136, 801] on p at bounding box center [154, 801] width 270 height 16
click at [274, 872] on div "button" at bounding box center [269, 870] width 9 height 9
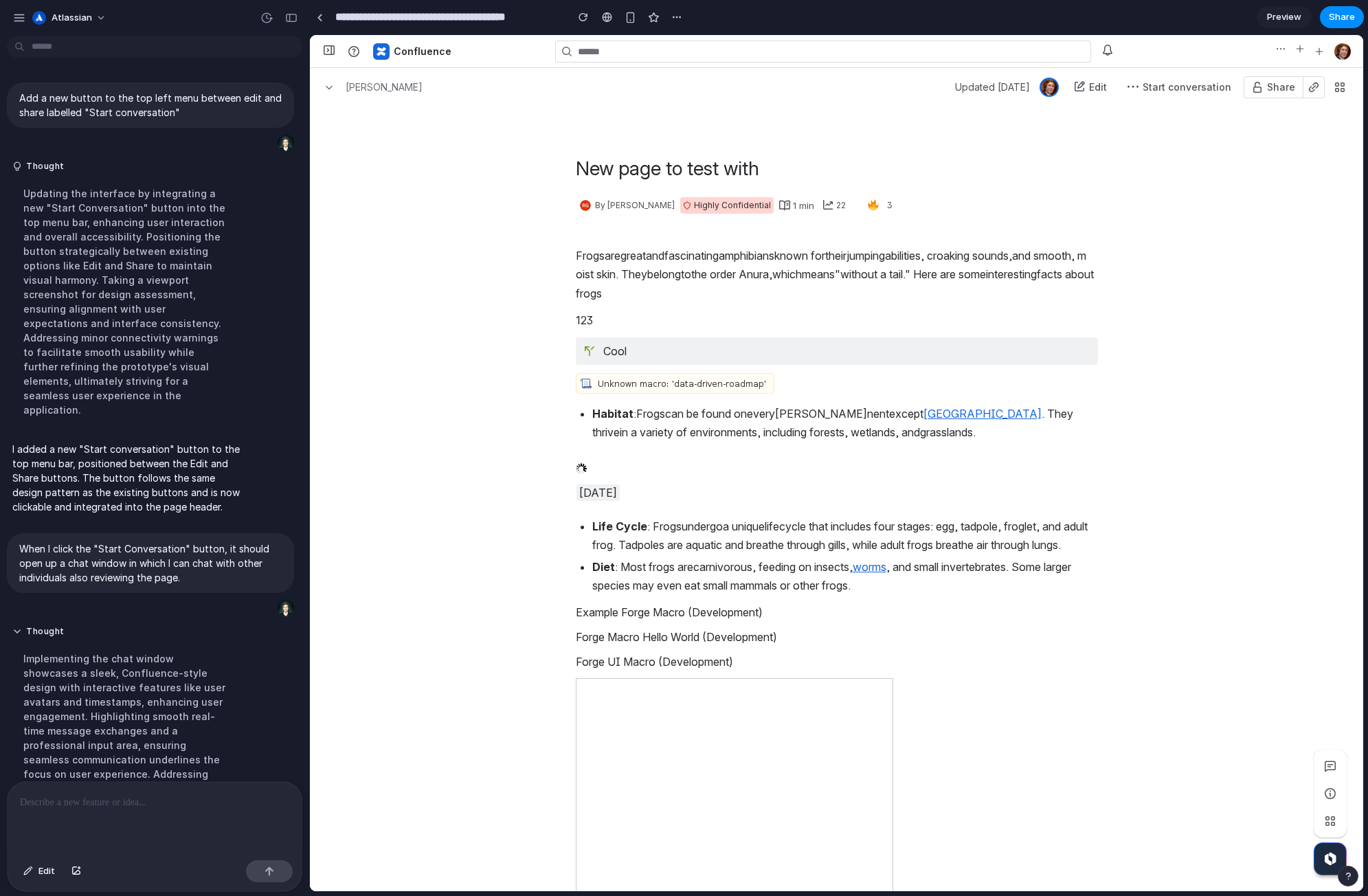
scroll to position [45, 0]
